Goal: Transaction & Acquisition: Purchase product/service

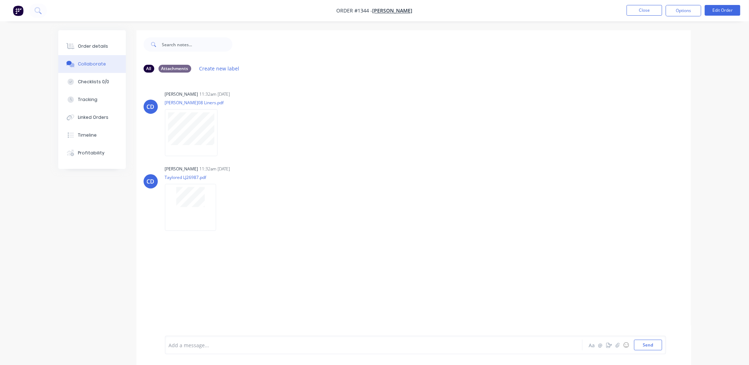
click at [644, 11] on button "Close" at bounding box center [644, 10] width 36 height 11
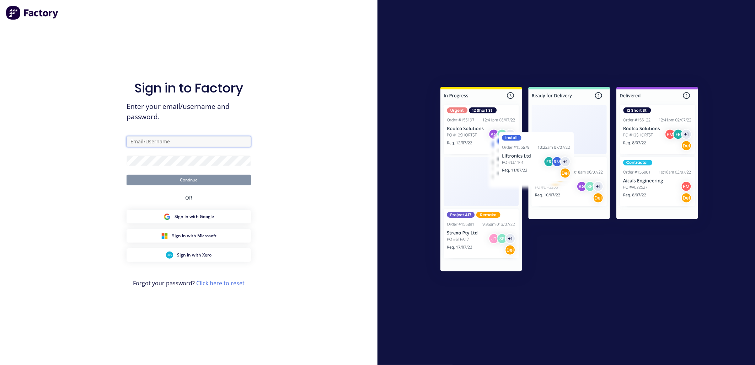
click at [157, 140] on input "text" at bounding box center [188, 141] width 124 height 11
type input "[EMAIL_ADDRESS][DOMAIN_NAME]"
click at [186, 182] on button "Continue" at bounding box center [188, 179] width 124 height 11
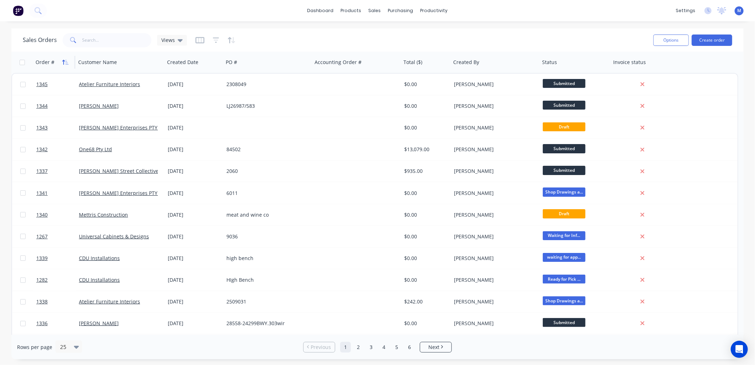
click at [63, 61] on icon "button" at bounding box center [63, 62] width 2 height 5
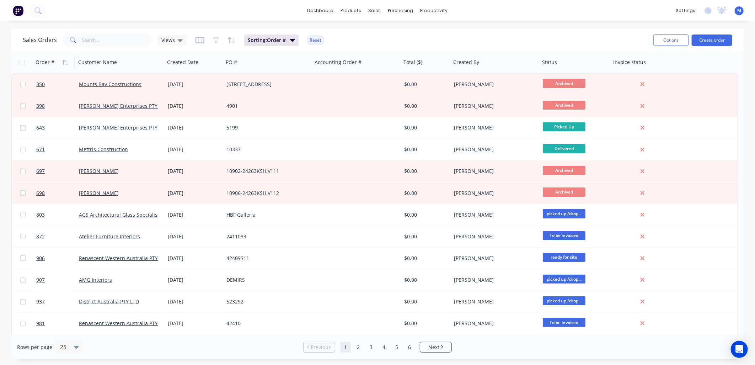
click at [63, 61] on icon "button" at bounding box center [63, 62] width 2 height 5
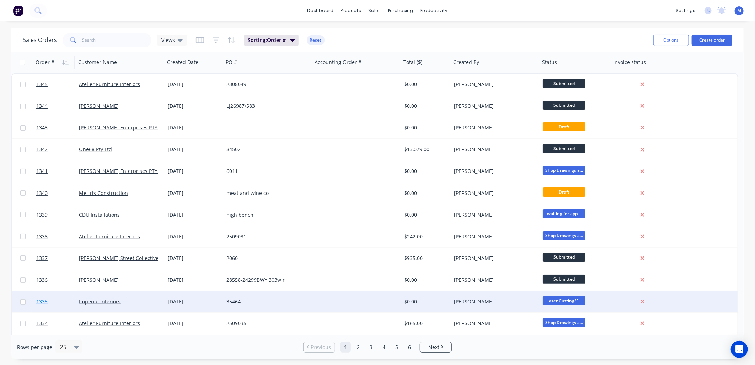
click at [45, 301] on span "1335" at bounding box center [41, 301] width 11 height 7
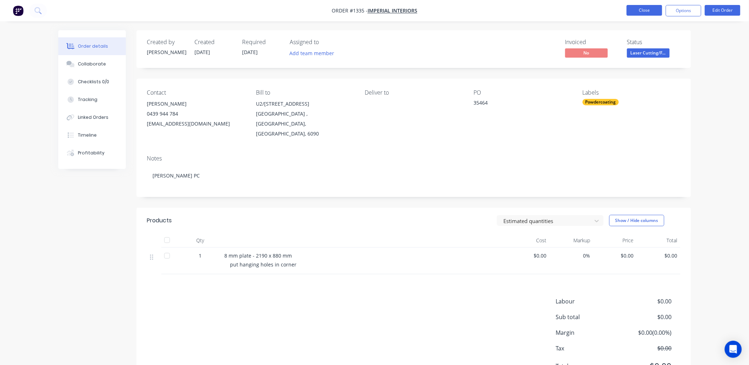
click at [630, 9] on button "Close" at bounding box center [644, 10] width 36 height 11
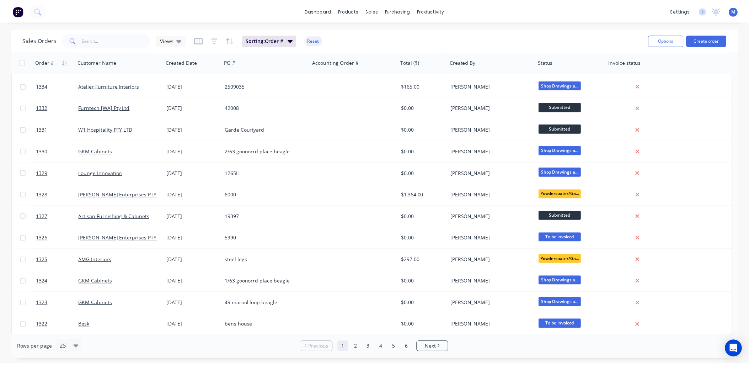
scroll to position [276, 0]
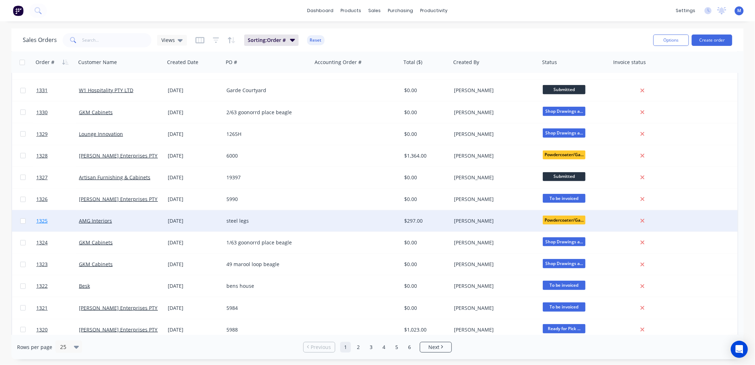
click at [39, 221] on span "1325" at bounding box center [41, 220] width 11 height 7
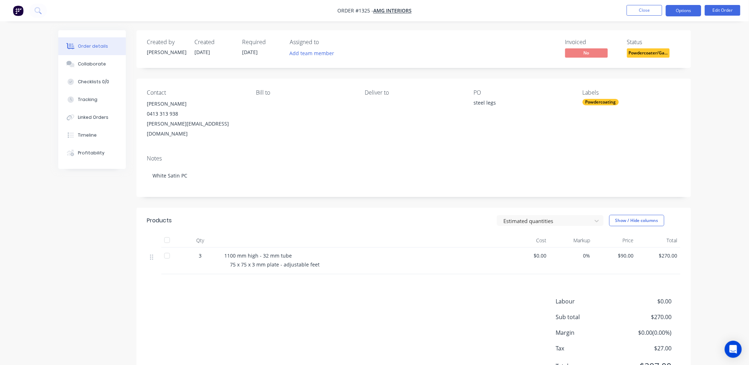
click at [690, 14] on button "Options" at bounding box center [683, 10] width 36 height 11
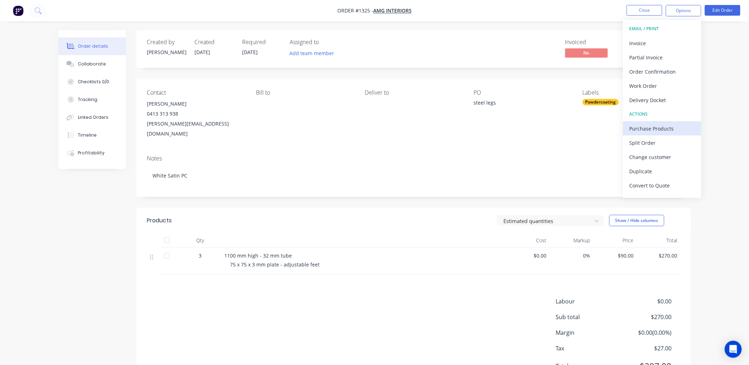
click at [652, 130] on div "Purchase Products" at bounding box center [661, 128] width 65 height 10
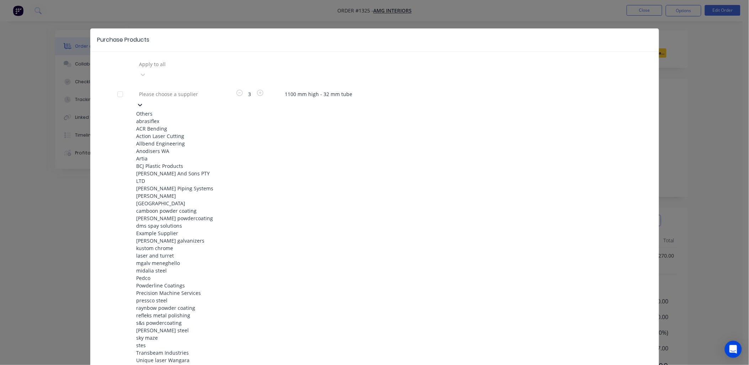
click at [189, 90] on div at bounding box center [190, 94] width 102 height 9
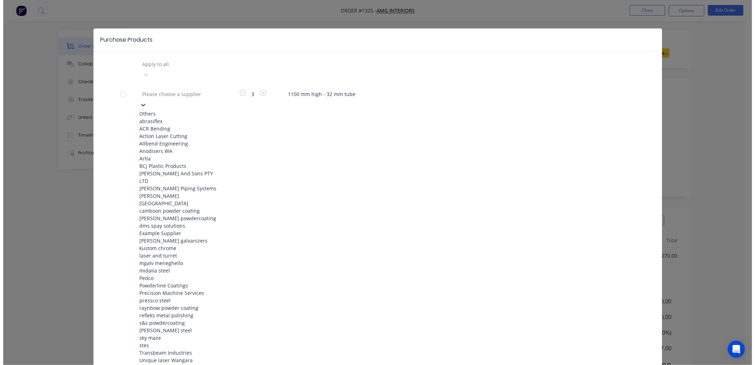
scroll to position [276, 0]
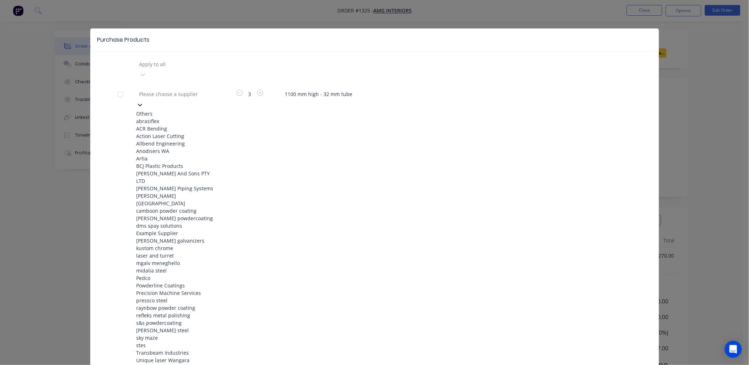
click at [173, 304] on div "raynbow powder coating" at bounding box center [175, 307] width 78 height 7
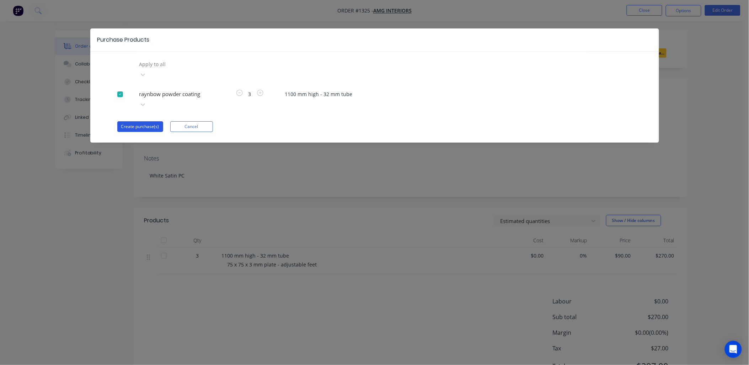
click at [146, 121] on button "Create purchase(s)" at bounding box center [140, 126] width 46 height 11
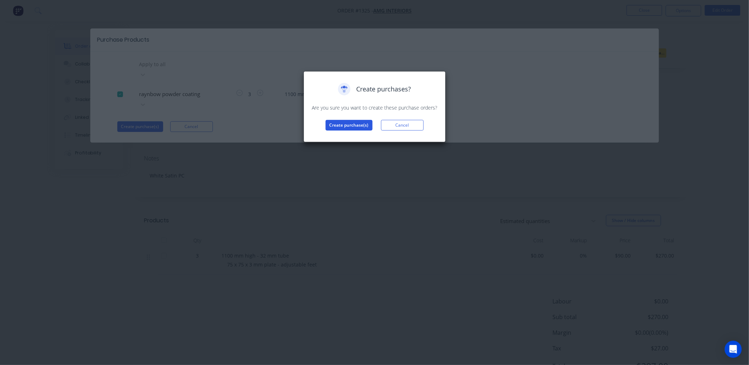
click at [329, 122] on button "Create purchase(s)" at bounding box center [348, 125] width 47 height 11
click at [345, 136] on button "View purchase(s)" at bounding box center [349, 136] width 43 height 11
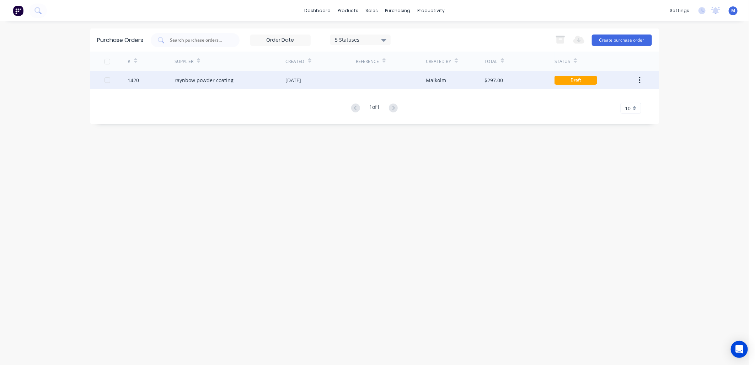
click at [212, 80] on div "raynbow powder coating" at bounding box center [203, 79] width 59 height 7
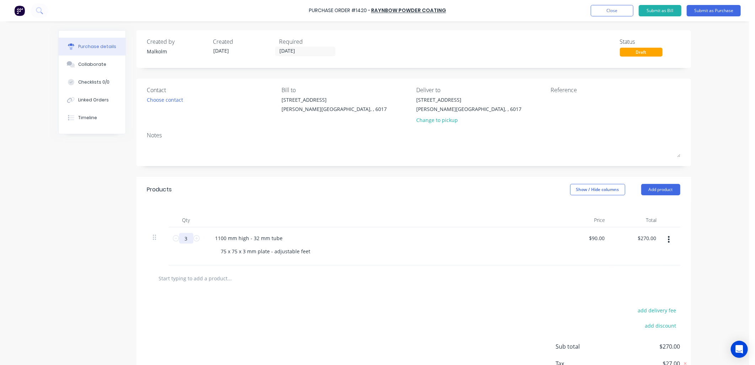
click at [182, 239] on input "3" at bounding box center [186, 238] width 14 height 11
type input "1"
type input "$90.00"
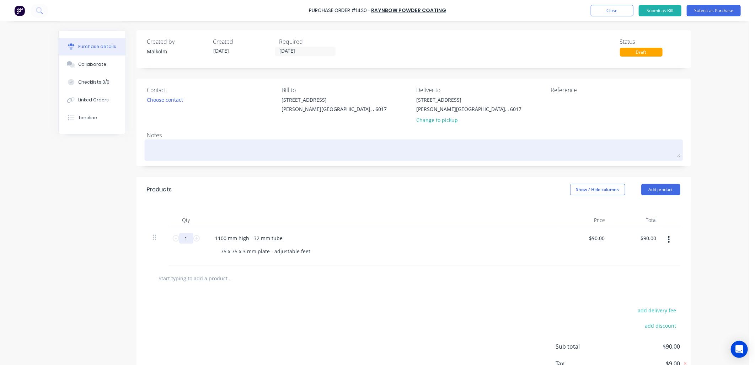
type input "1"
click at [183, 144] on textarea at bounding box center [413, 149] width 533 height 16
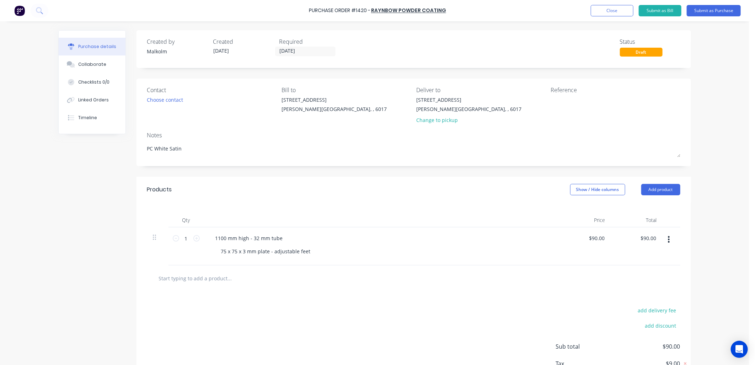
type textarea "PC White Satin"
click at [203, 136] on div "Notes" at bounding box center [413, 135] width 533 height 9
click at [571, 98] on textarea at bounding box center [595, 104] width 89 height 16
type textarea "#1325 - AMG"
click at [581, 123] on div "Reference #1325 - AMG" at bounding box center [615, 107] width 129 height 42
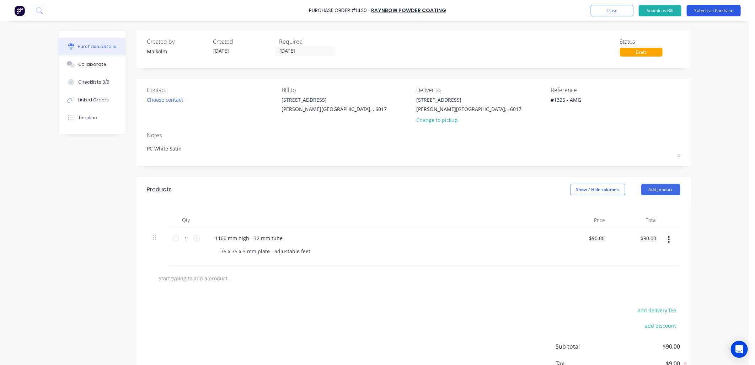
click at [694, 12] on button "Submit as Purchase" at bounding box center [713, 10] width 54 height 11
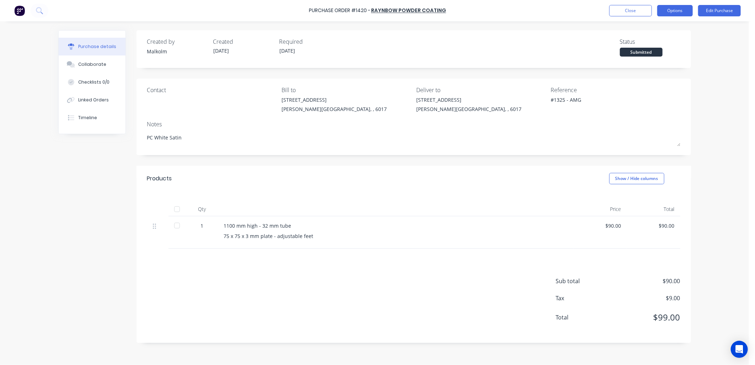
click at [673, 12] on button "Options" at bounding box center [675, 10] width 36 height 11
click at [659, 27] on div "Print / Email" at bounding box center [658, 29] width 55 height 10
click at [645, 54] on div "Without pricing" at bounding box center [658, 57] width 55 height 10
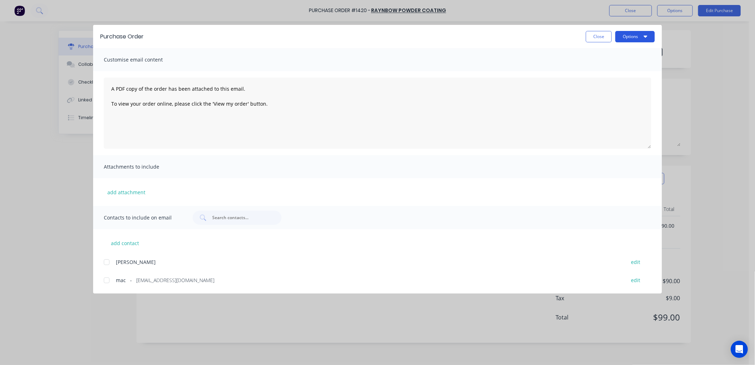
click at [620, 38] on button "Options" at bounding box center [634, 36] width 39 height 11
click at [614, 55] on div "Preview" at bounding box center [620, 54] width 55 height 10
